Goal: Transaction & Acquisition: Book appointment/travel/reservation

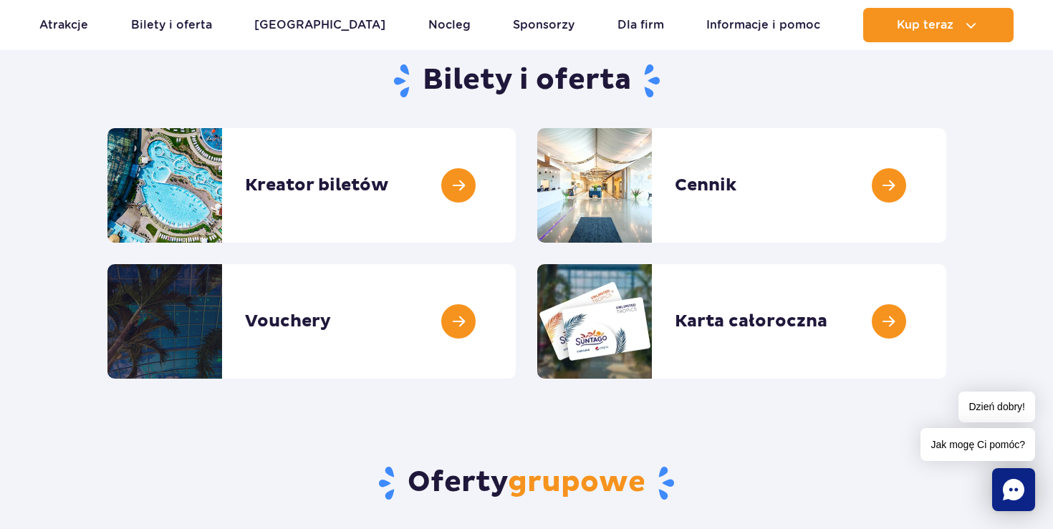
scroll to position [145, 0]
click at [516, 208] on link at bounding box center [516, 185] width 0 height 115
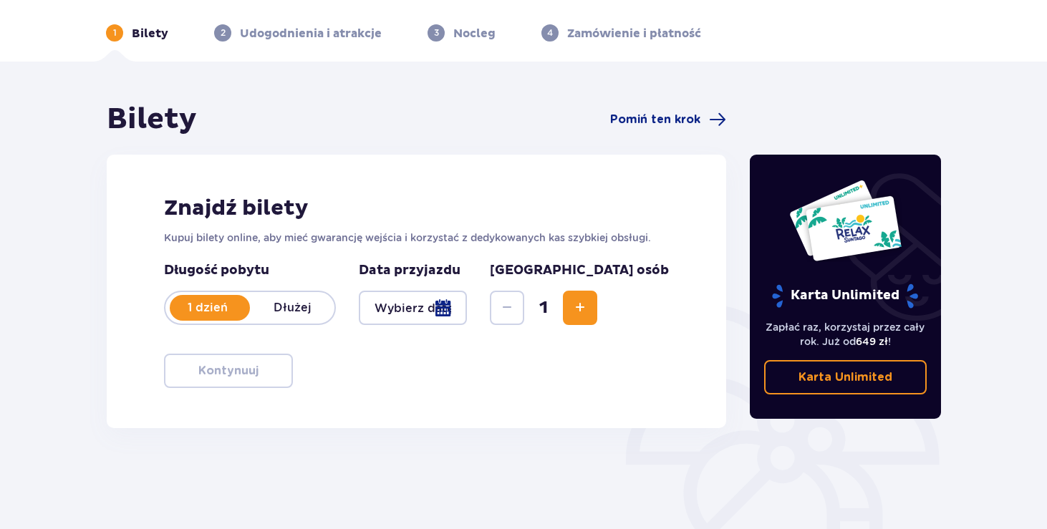
scroll to position [68, 0]
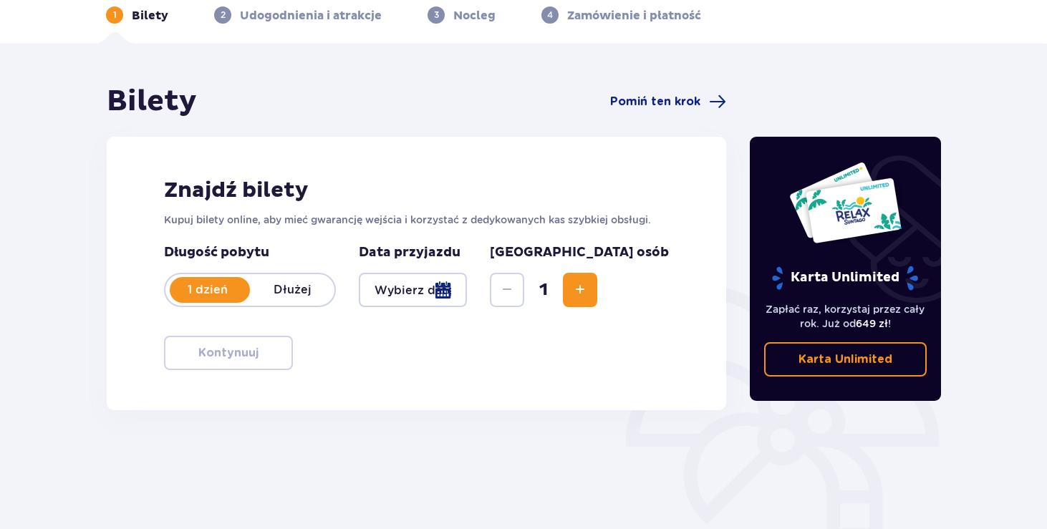
click at [467, 299] on div at bounding box center [413, 290] width 108 height 34
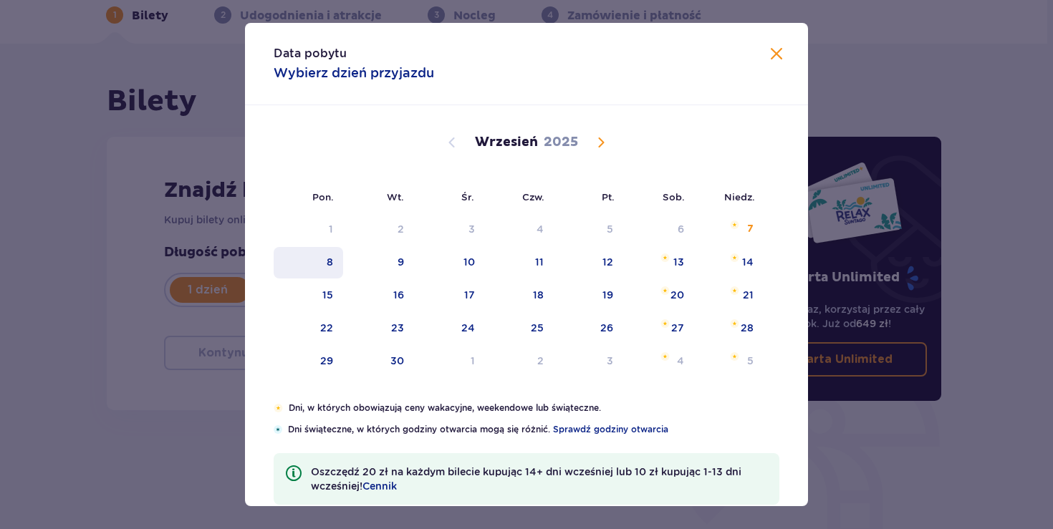
click at [334, 258] on div "8" at bounding box center [308, 263] width 69 height 32
type input "08.09.25"
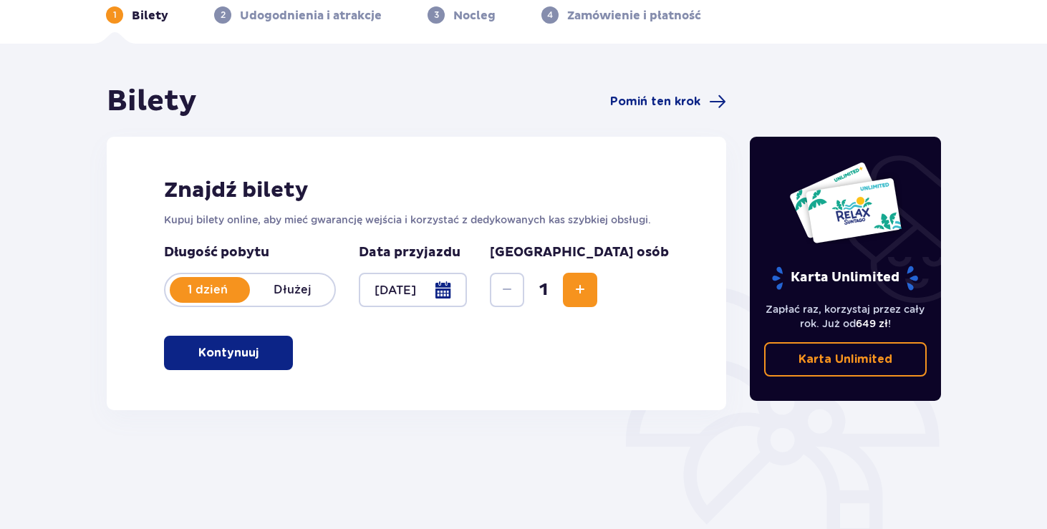
click at [589, 292] on span "Increase" at bounding box center [580, 290] width 17 height 17
click at [203, 357] on p "Kontynuuj" at bounding box center [228, 353] width 60 height 16
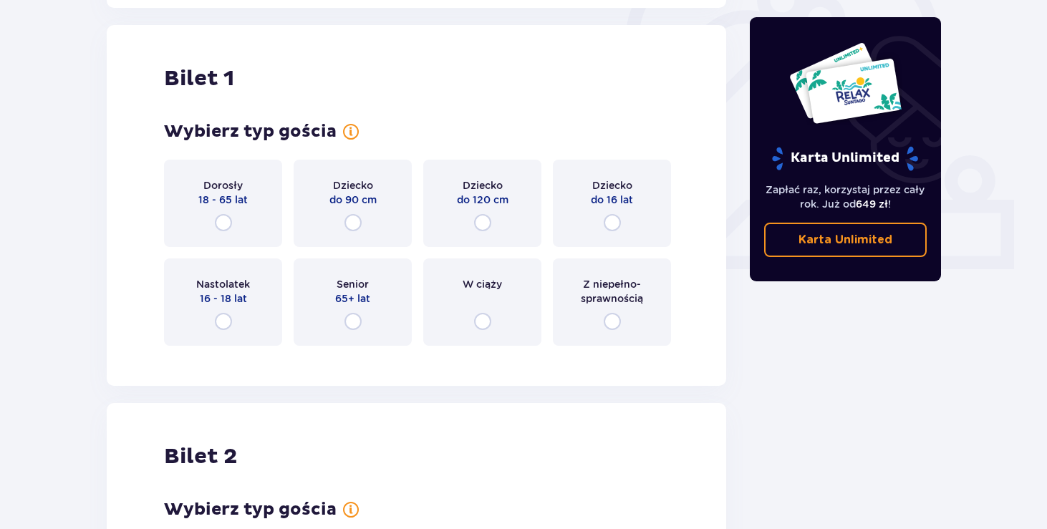
scroll to position [479, 0]
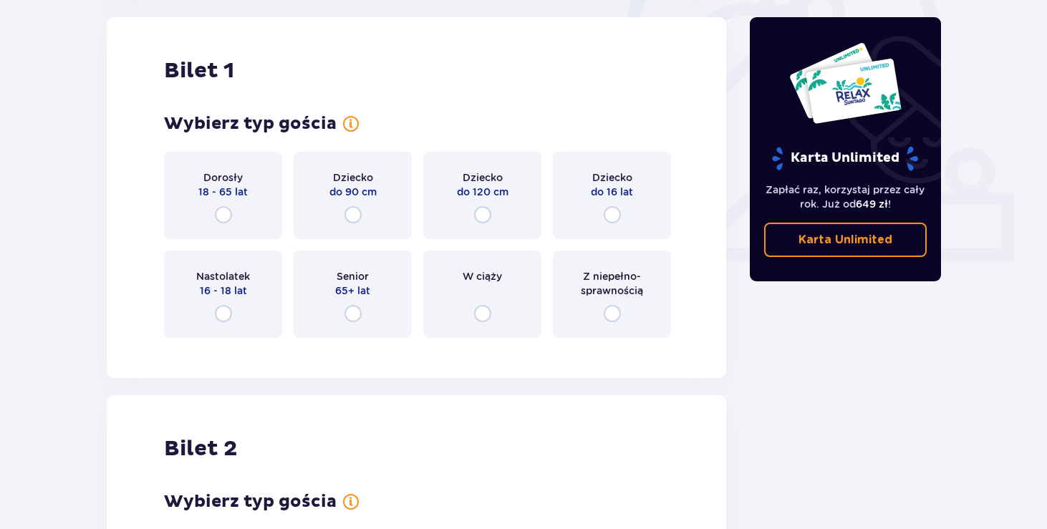
click at [233, 220] on div "Dorosły 18 - 65 lat" at bounding box center [223, 195] width 118 height 87
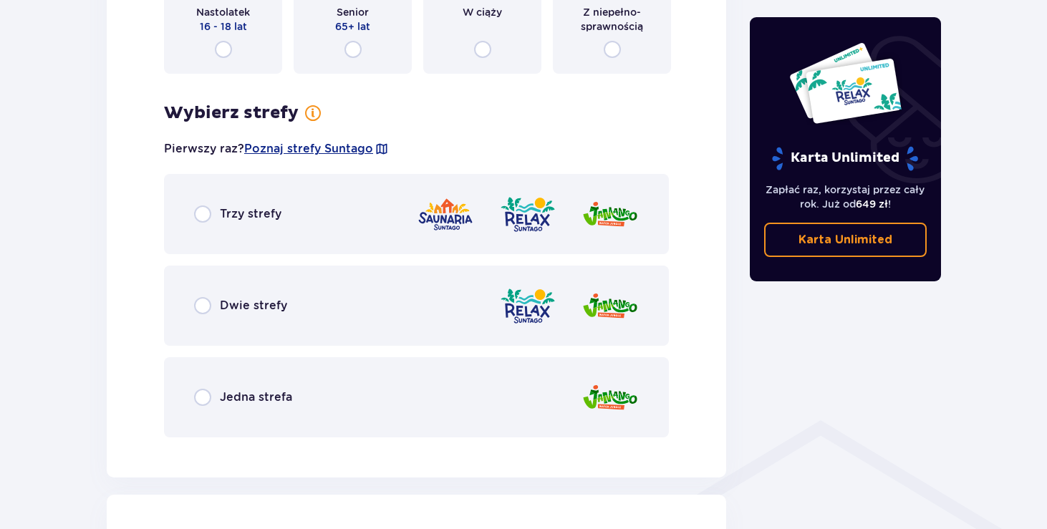
scroll to position [938, 0]
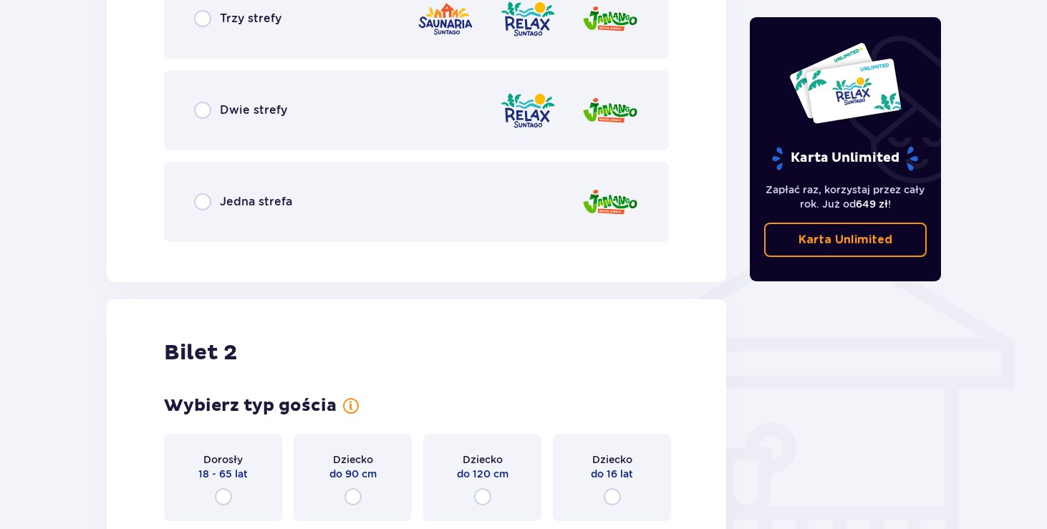
click at [284, 214] on div "Jedna strefa" at bounding box center [416, 202] width 505 height 80
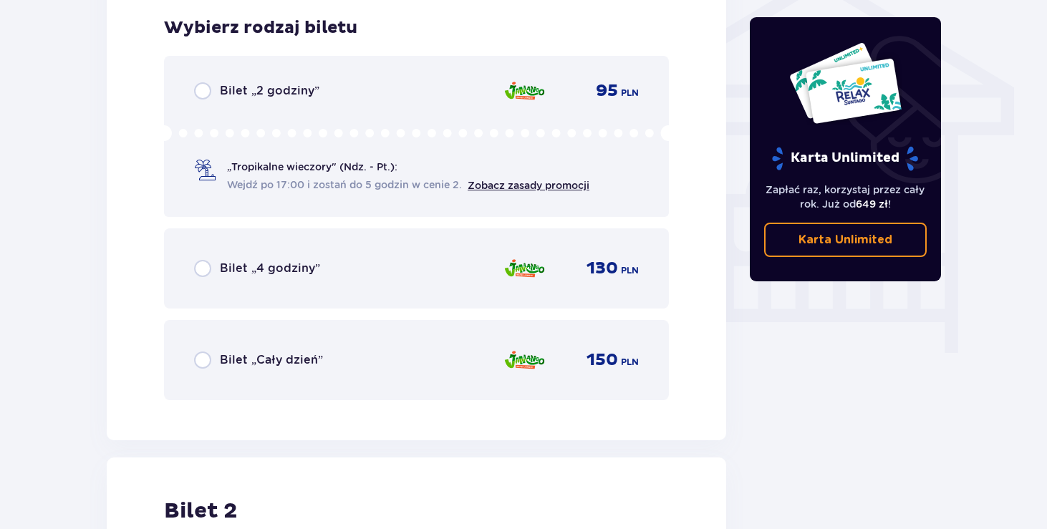
scroll to position [1483, 0]
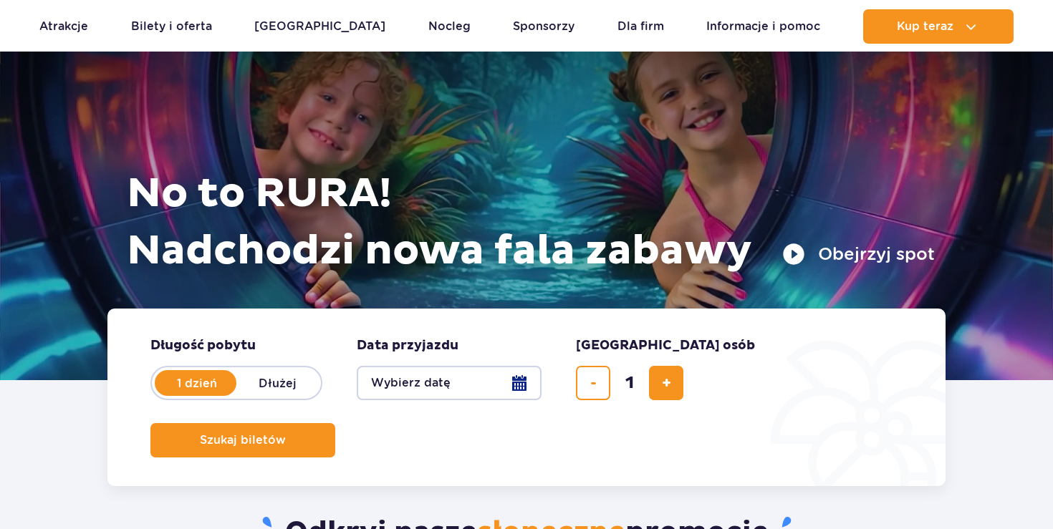
scroll to position [72, 0]
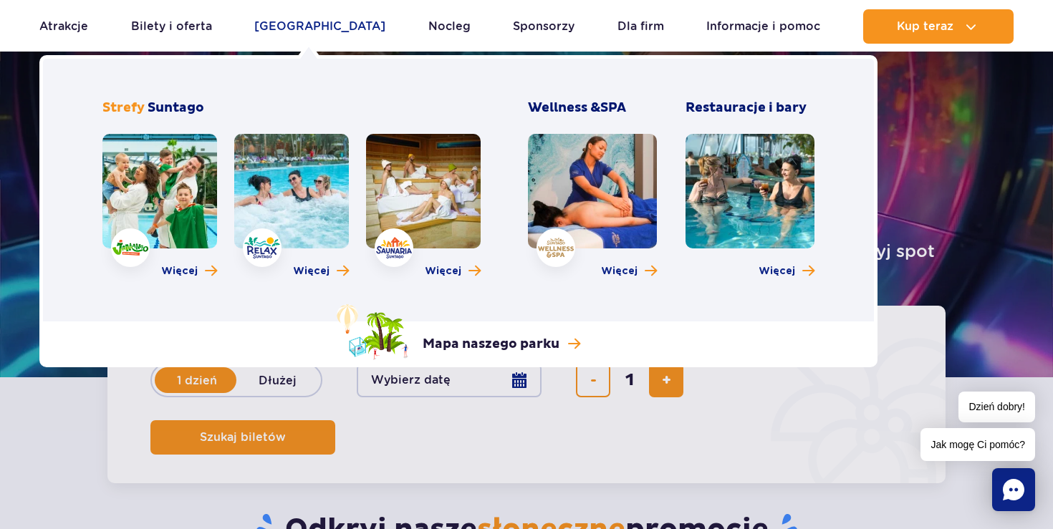
click at [312, 30] on link "[GEOGRAPHIC_DATA]" at bounding box center [319, 26] width 131 height 34
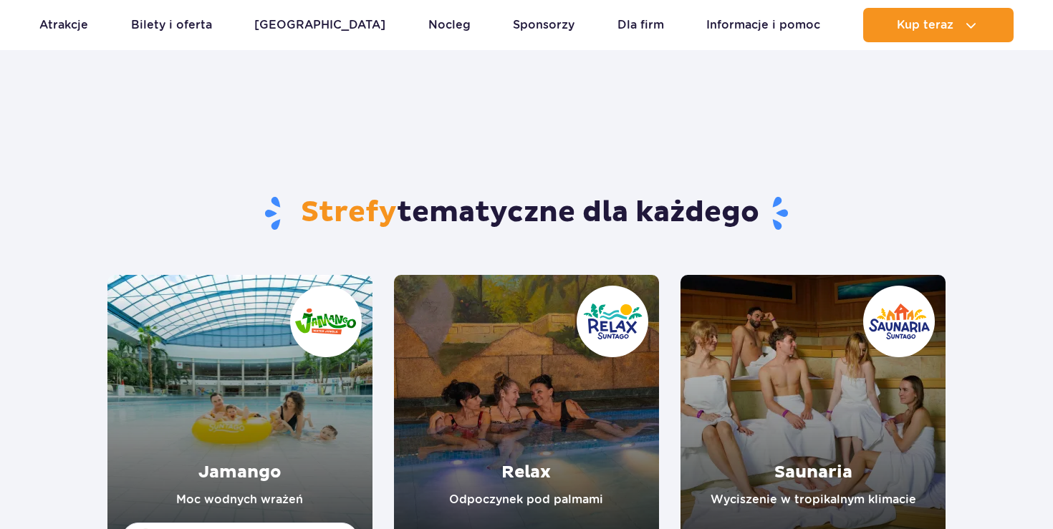
scroll to position [219, 0]
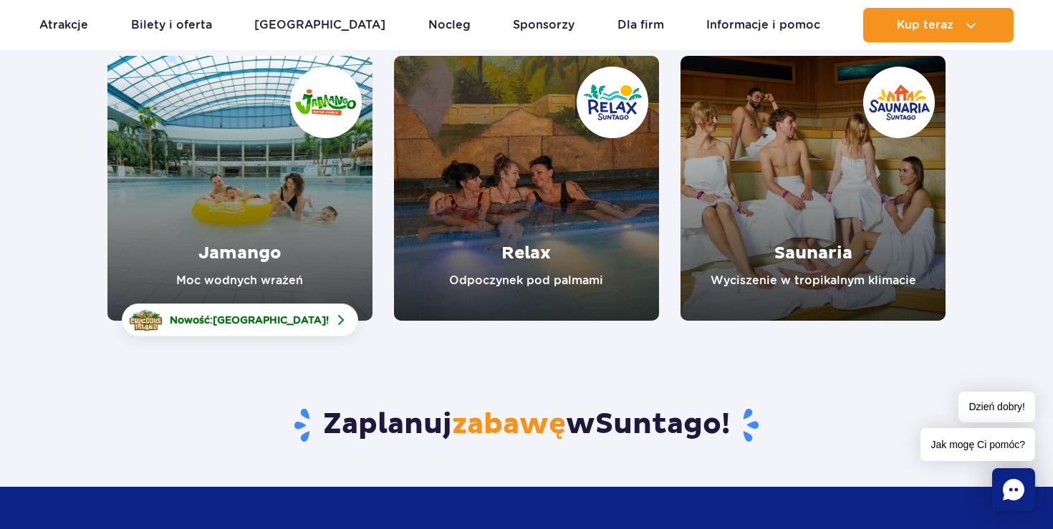
click at [255, 287] on link "Jamango" at bounding box center [239, 188] width 265 height 265
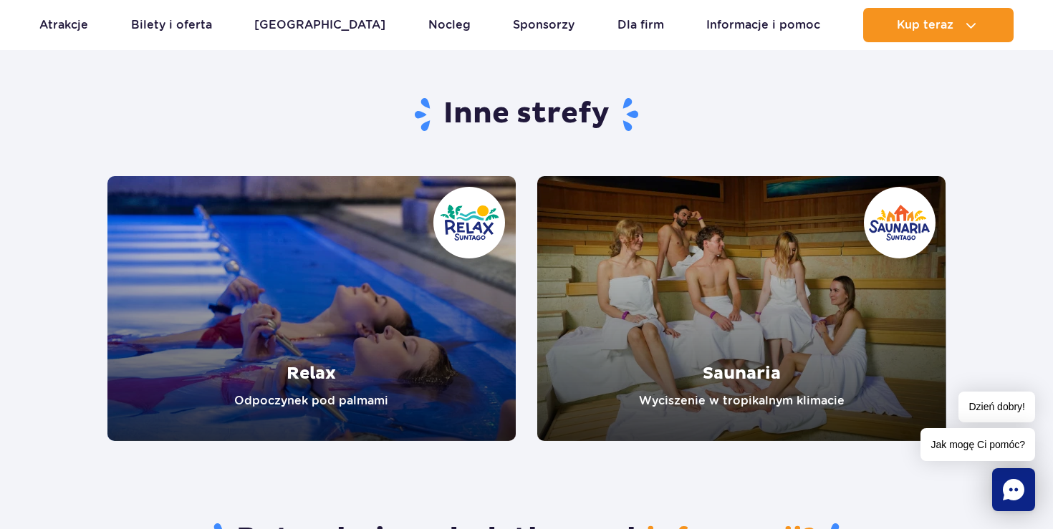
scroll to position [2817, 0]
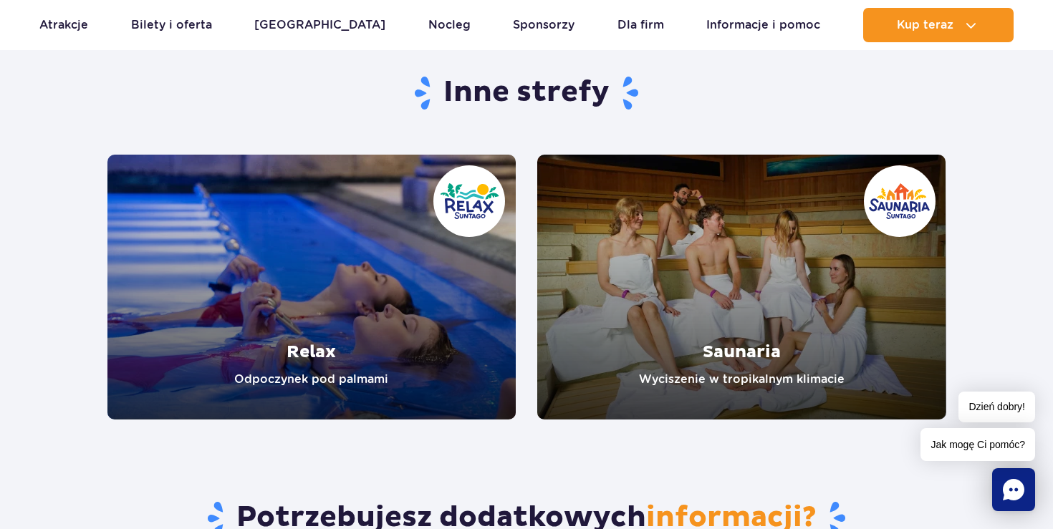
click at [261, 327] on link "Relax" at bounding box center [311, 287] width 409 height 265
